Goal: Find specific fact: Locate a discrete piece of known information

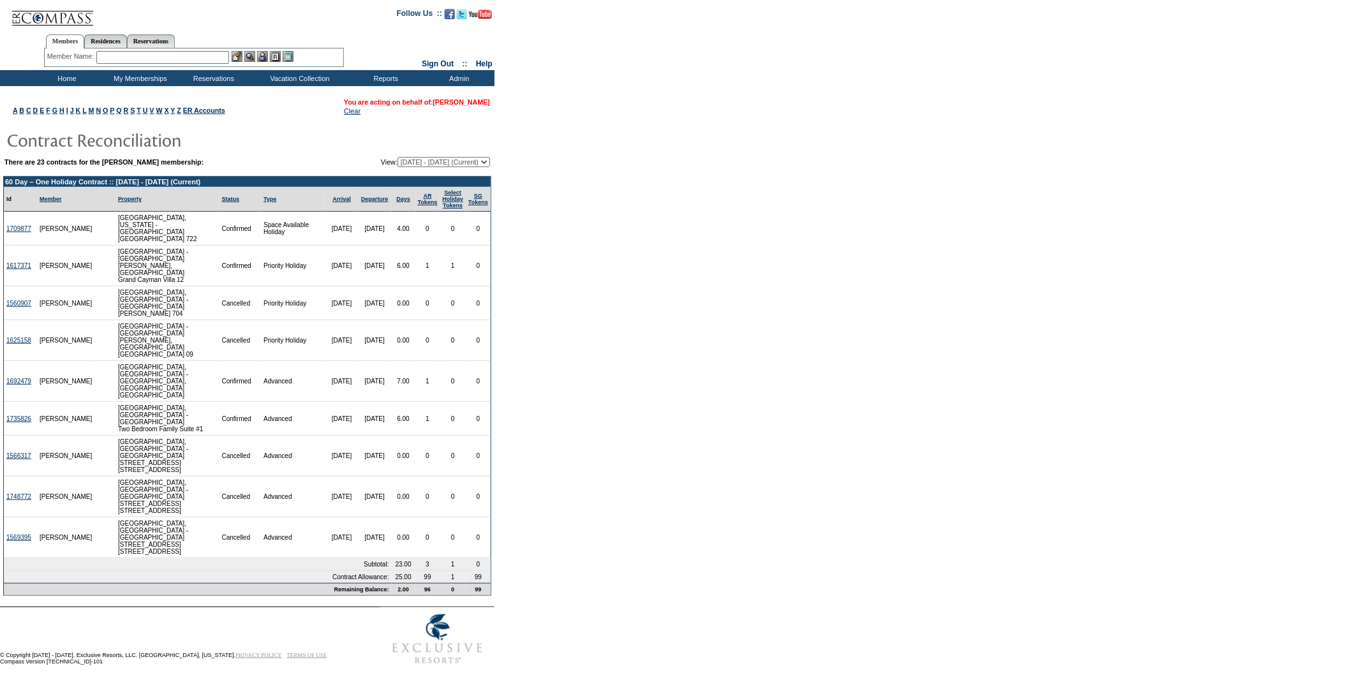
click at [470, 103] on link "[PERSON_NAME]" at bounding box center [461, 102] width 57 height 8
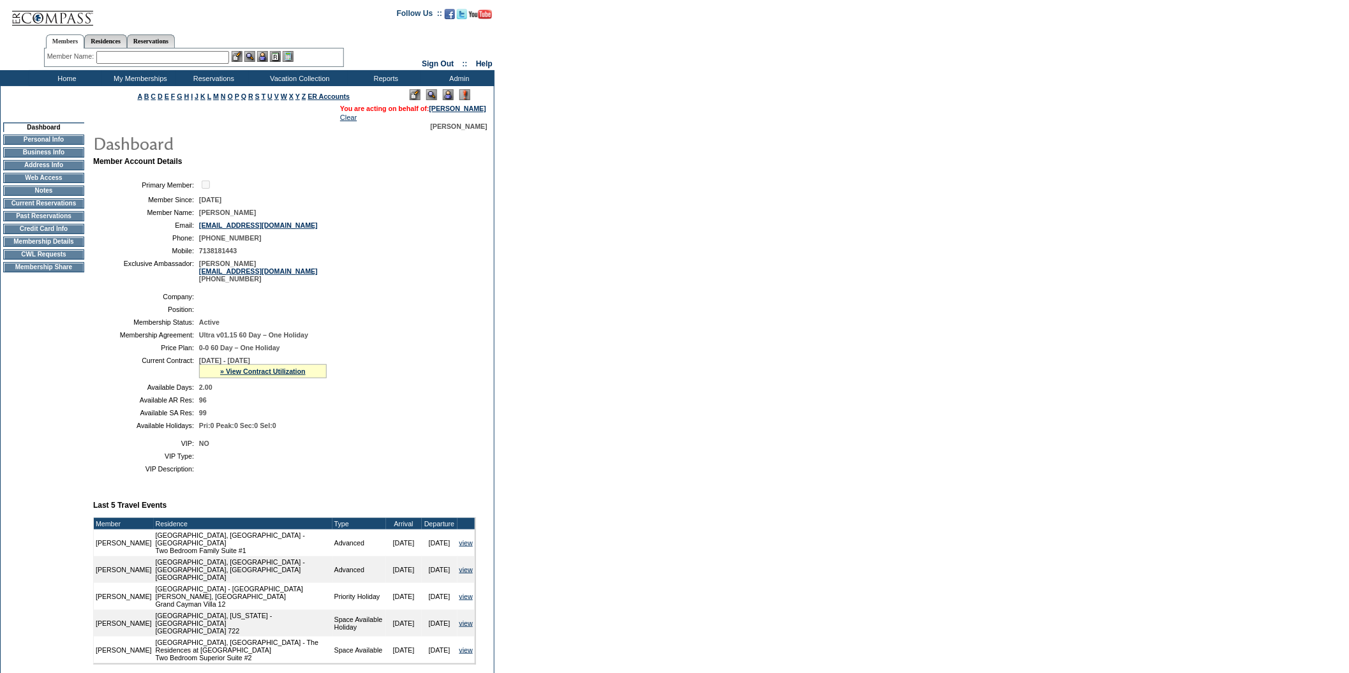
click at [43, 247] on td "Membership Details" at bounding box center [43, 242] width 81 height 10
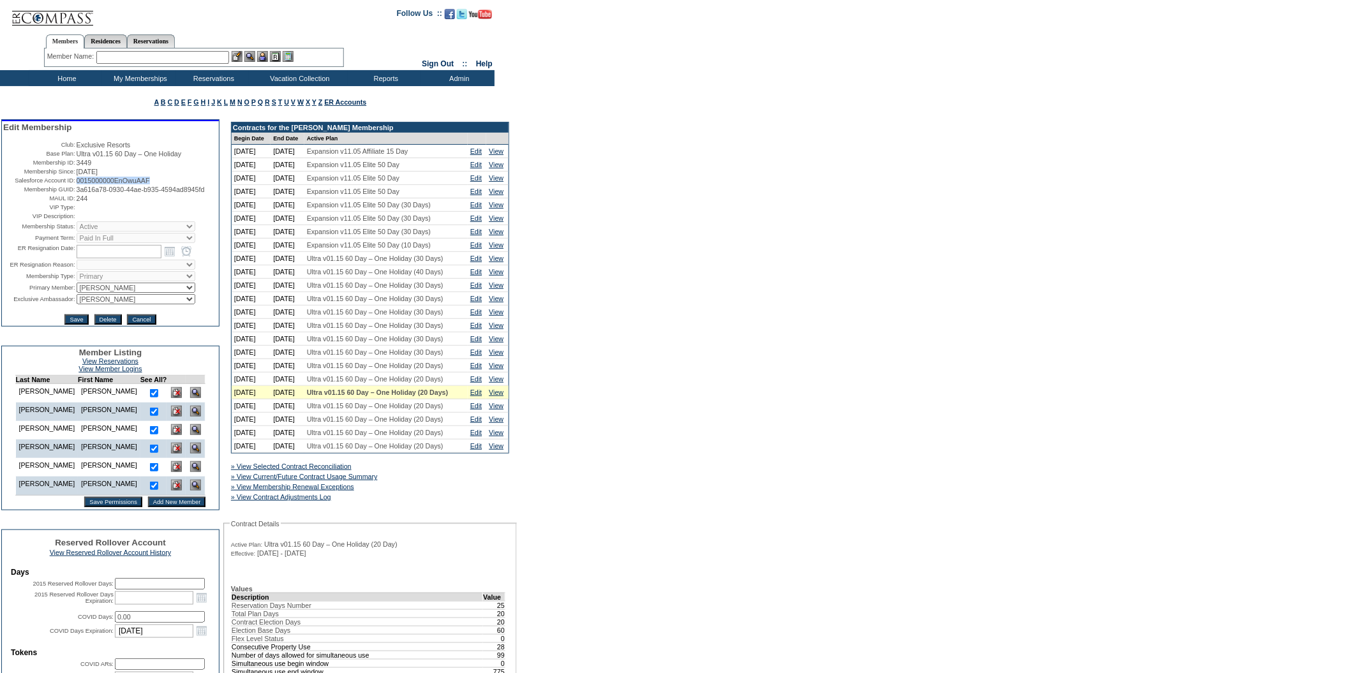
drag, startPoint x: 165, startPoint y: 182, endPoint x: 73, endPoint y: 183, distance: 91.3
click at [77, 183] on td "0015000000EnOwuAAF" at bounding box center [147, 181] width 141 height 8
copy span "0015000000EnOwuAAF"
